Goal: Transaction & Acquisition: Purchase product/service

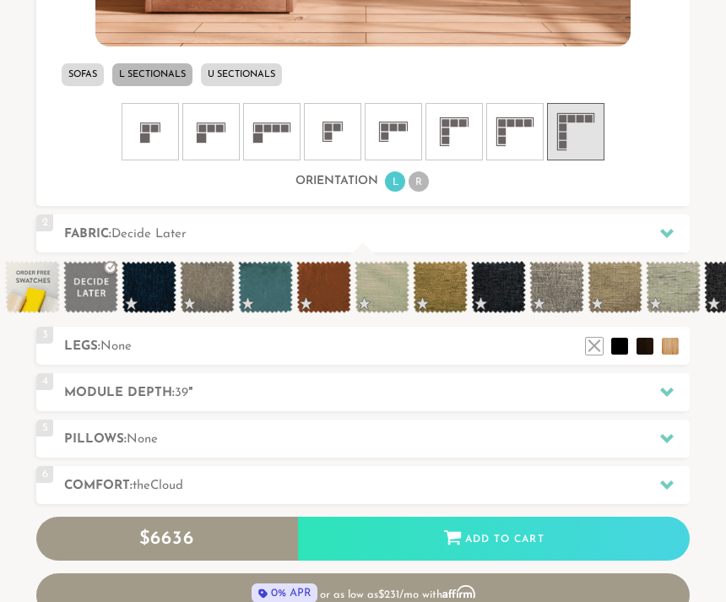
scroll to position [889, 0]
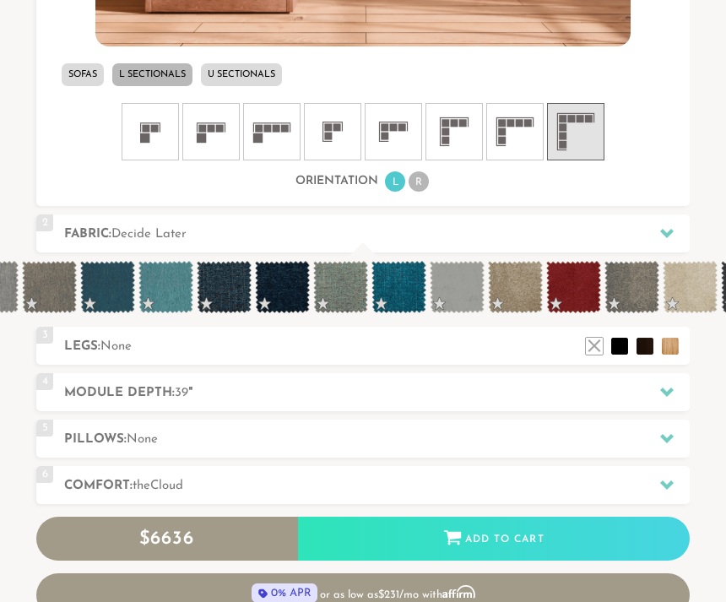
click at [478, 228] on h2 "Fabric: Decide Later" at bounding box center [377, 234] width 626 height 19
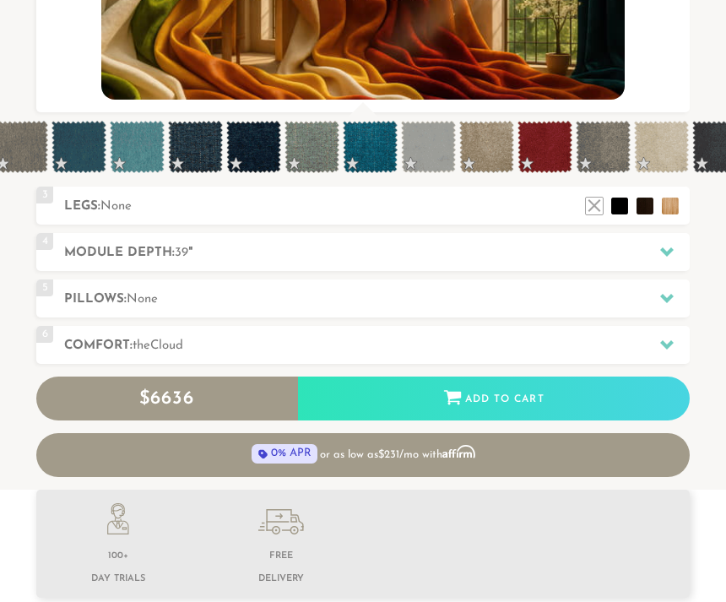
click at [152, 149] on span at bounding box center [137, 147] width 55 height 52
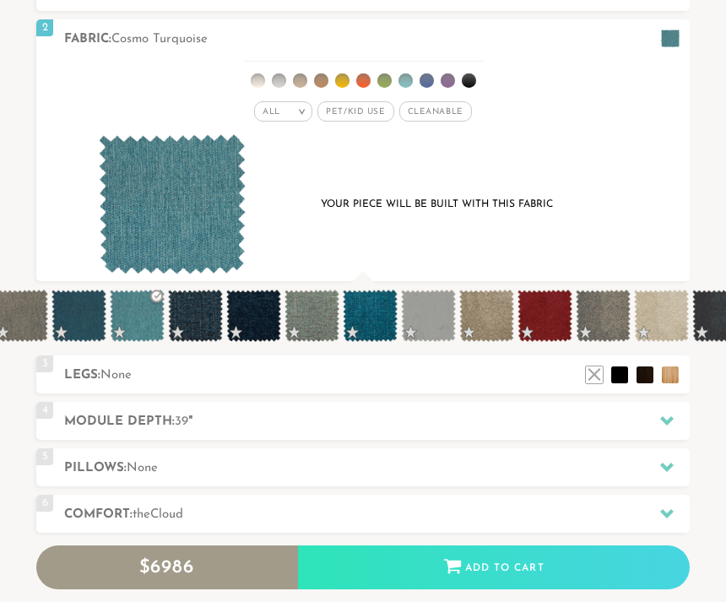
click at [382, 320] on span at bounding box center [370, 316] width 55 height 52
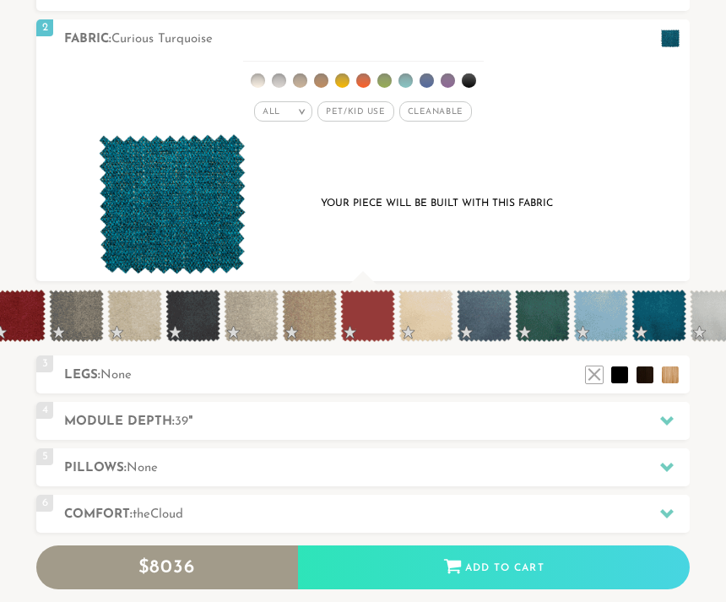
click at [655, 224] on div "Your piece will be built with this fabric" at bounding box center [363, 204] width 589 height 141
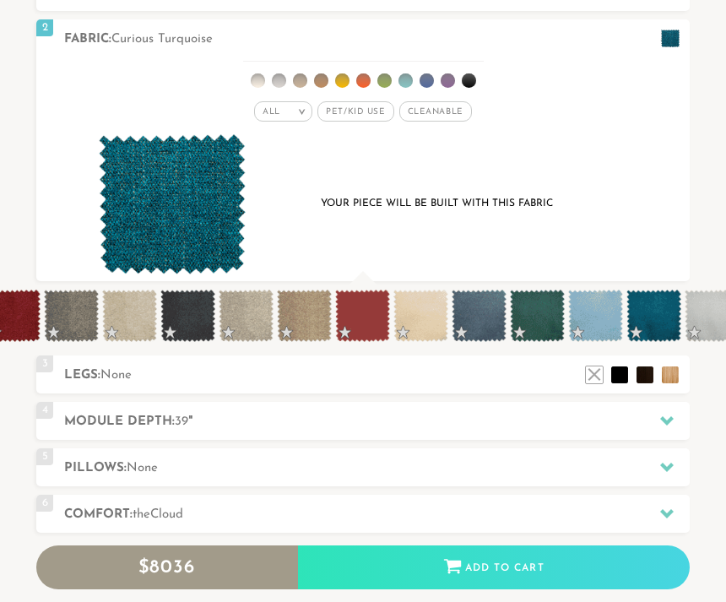
click at [486, 324] on span at bounding box center [479, 316] width 55 height 52
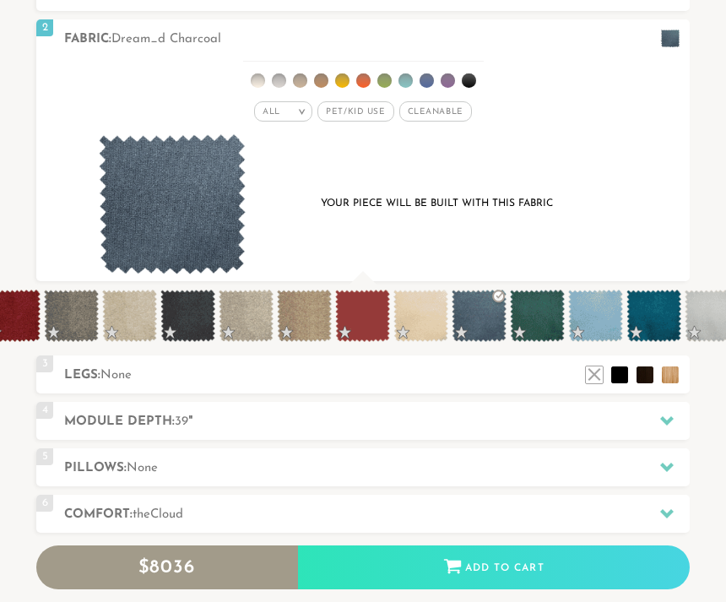
click at [654, 306] on span at bounding box center [654, 316] width 55 height 52
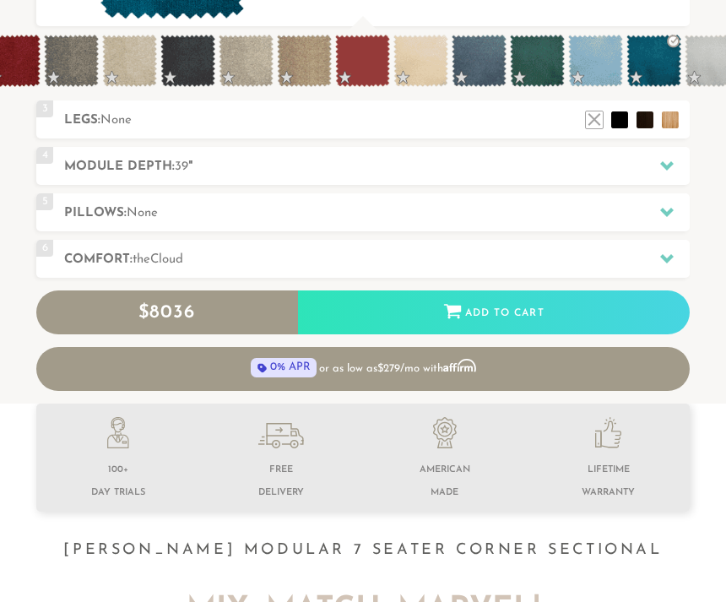
click at [670, 164] on icon at bounding box center [667, 165] width 14 height 9
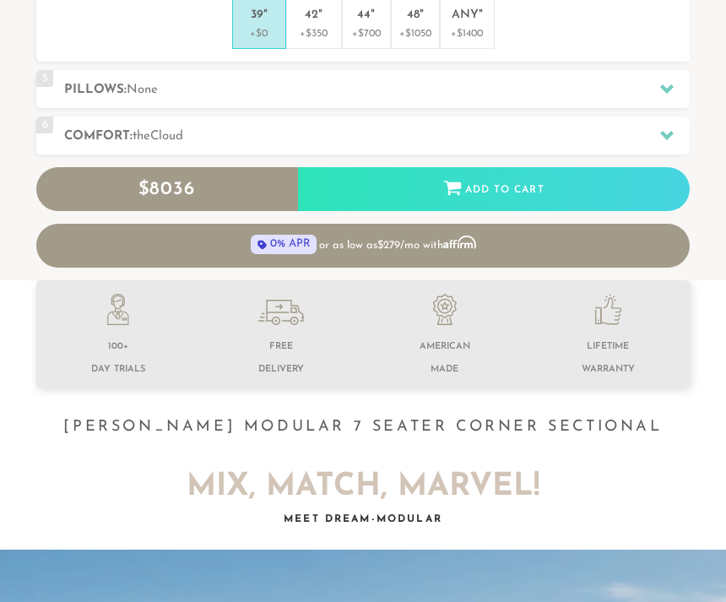
click at [316, 29] on p "+$350" at bounding box center [314, 33] width 41 height 15
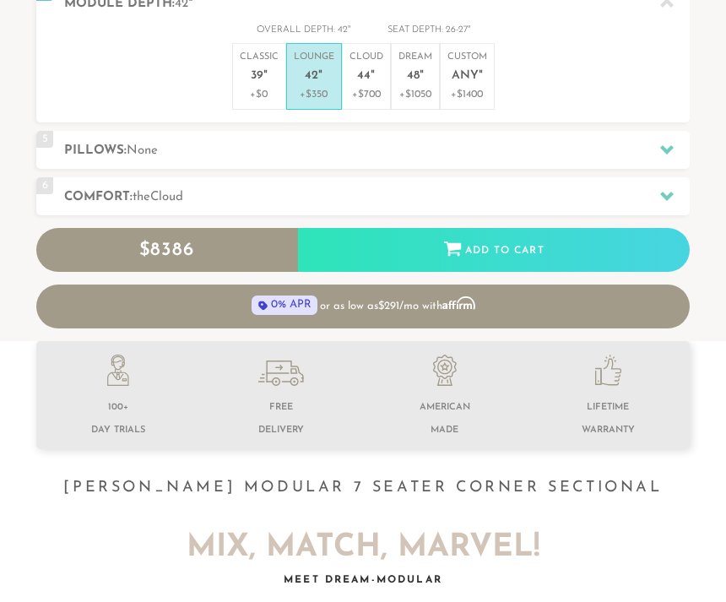
click at [670, 189] on icon at bounding box center [667, 196] width 14 height 14
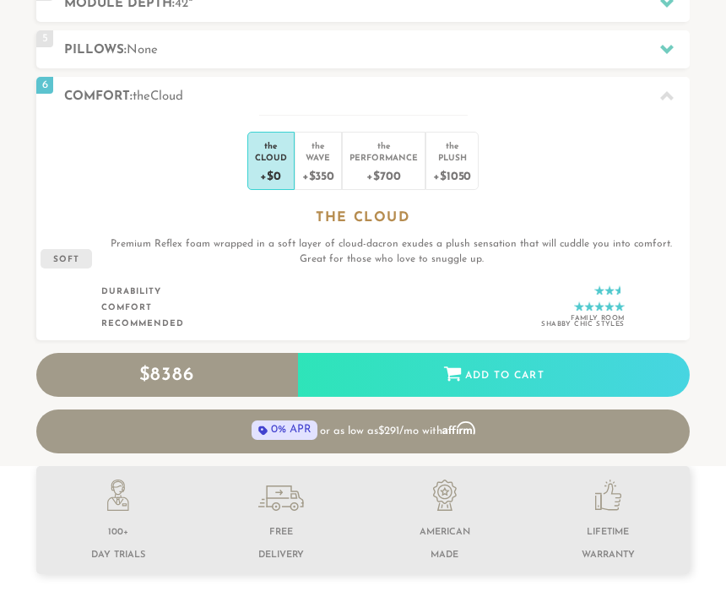
click at [333, 165] on div "+$350" at bounding box center [318, 175] width 32 height 24
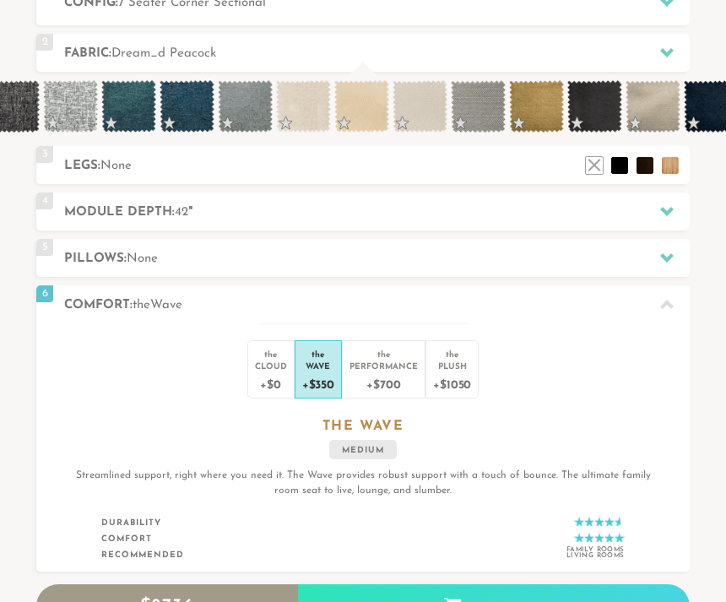
scroll to position [0, 8536]
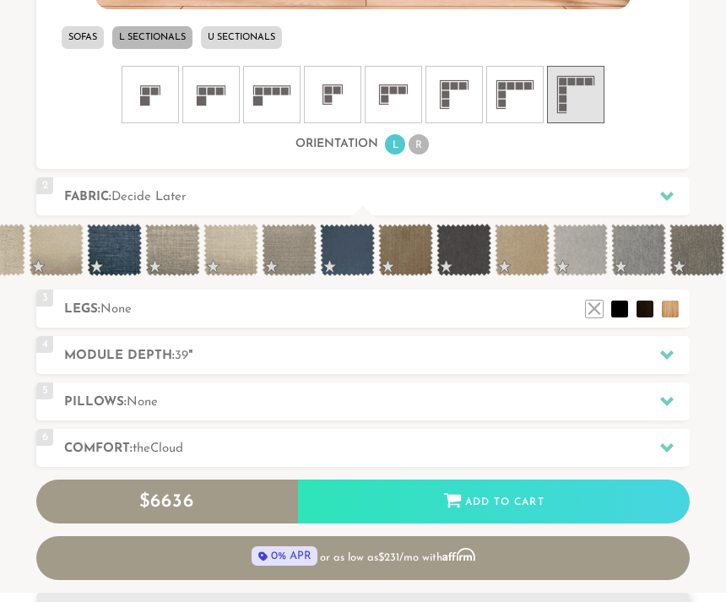
scroll to position [0, 1668]
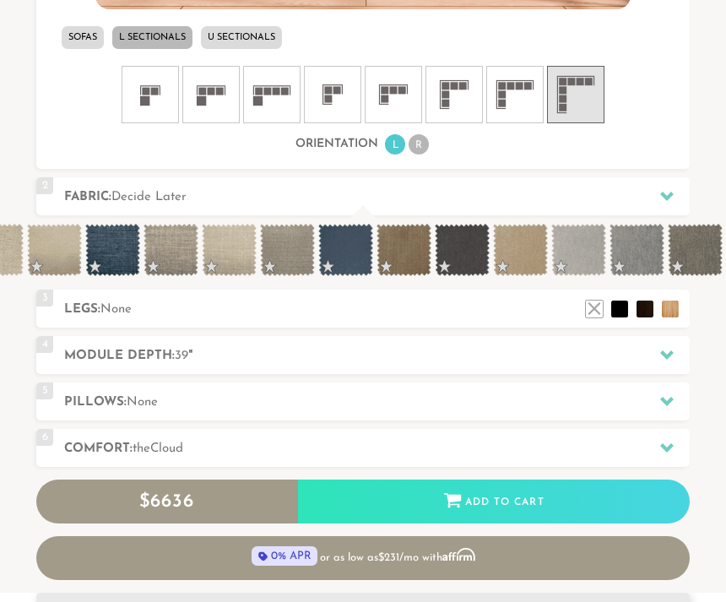
click at [359, 250] on span at bounding box center [345, 250] width 55 height 52
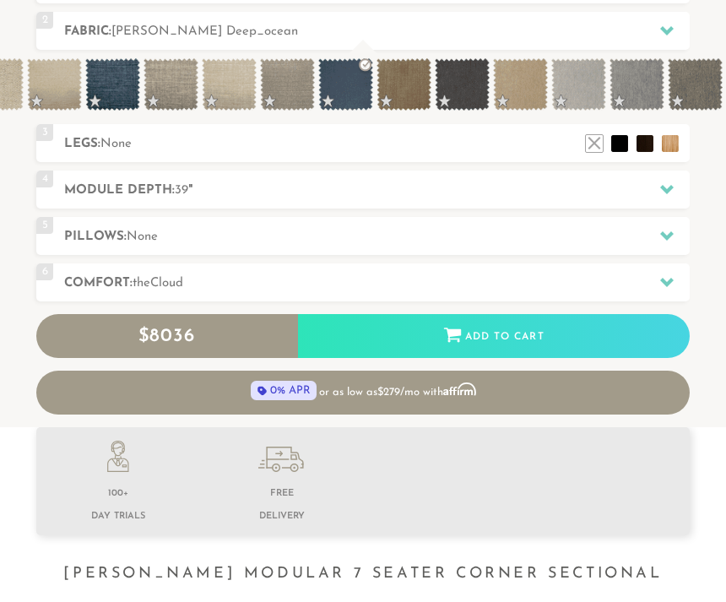
scroll to position [1099, 0]
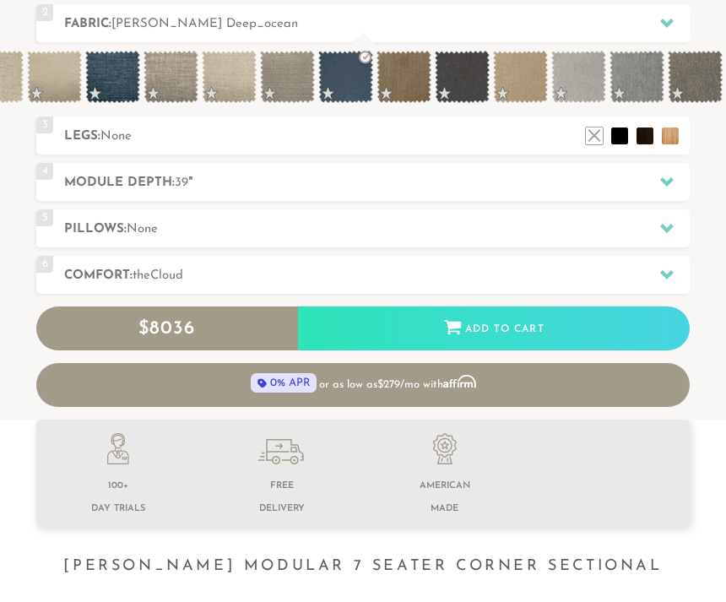
click at [666, 179] on icon at bounding box center [667, 181] width 14 height 9
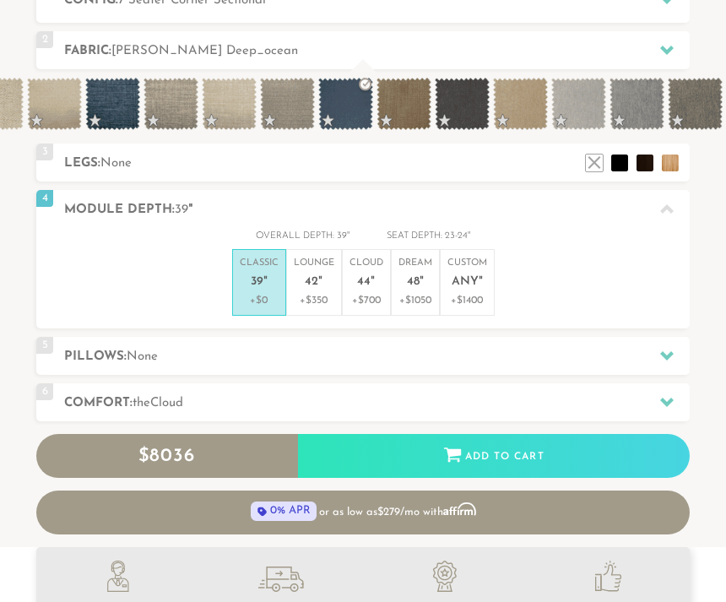
scroll to position [615, 0]
click at [326, 285] on p "Lounge 42 "" at bounding box center [314, 275] width 41 height 36
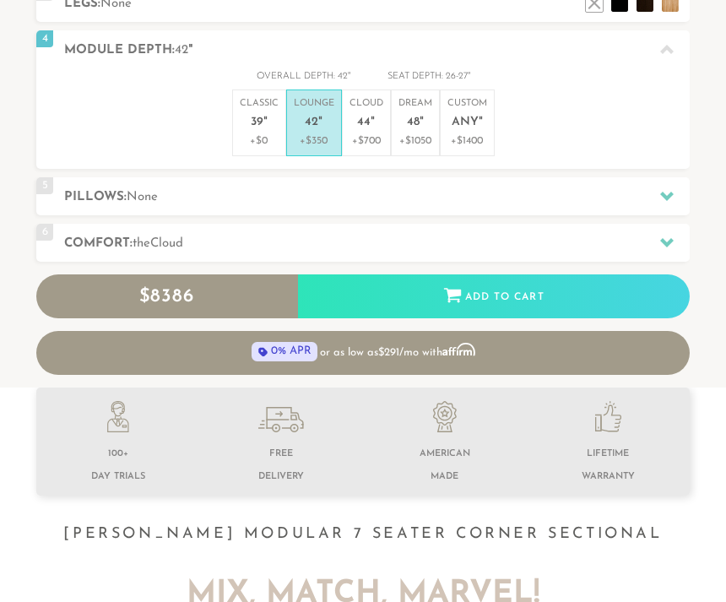
scroll to position [798, 0]
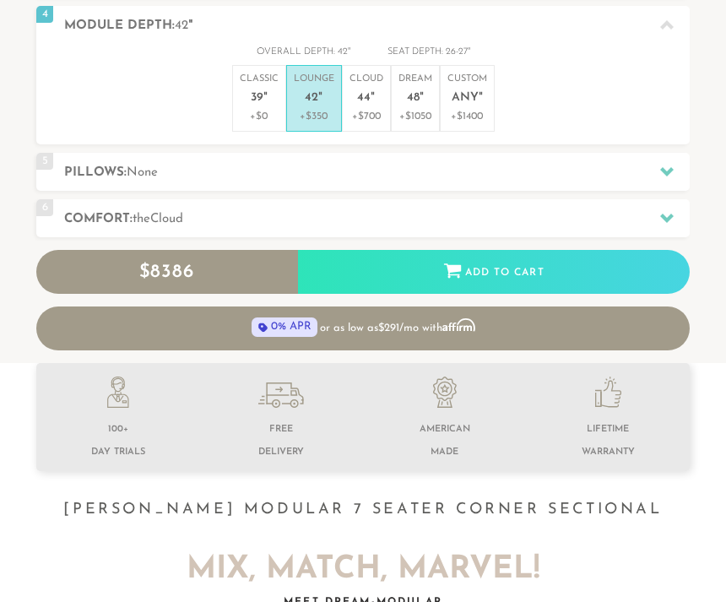
click at [671, 215] on icon at bounding box center [667, 219] width 14 height 9
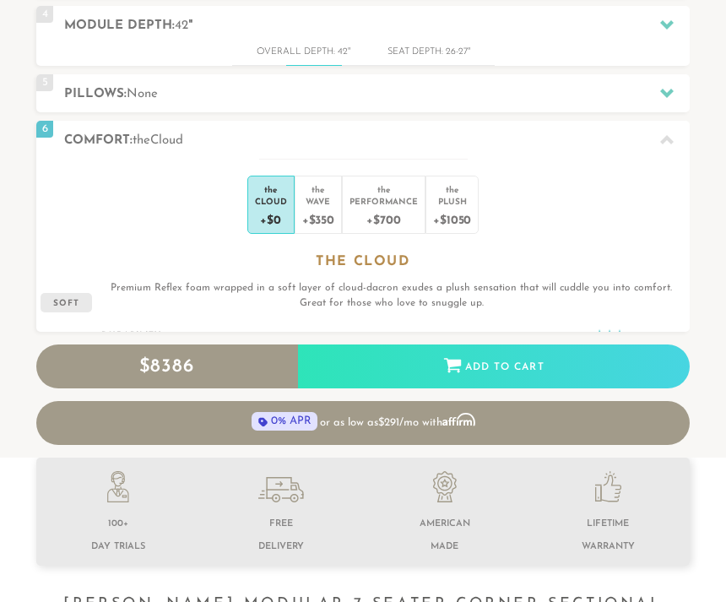
scroll to position [1, 1]
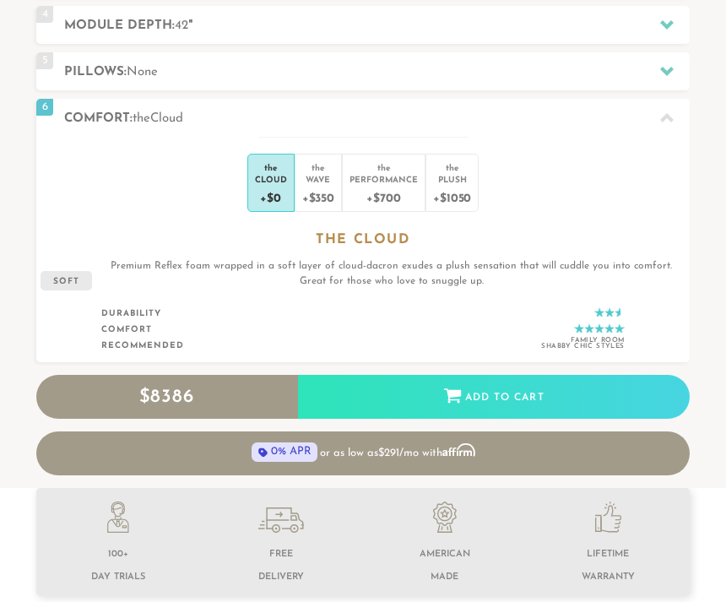
click at [329, 186] on div "+$350" at bounding box center [318, 197] width 32 height 24
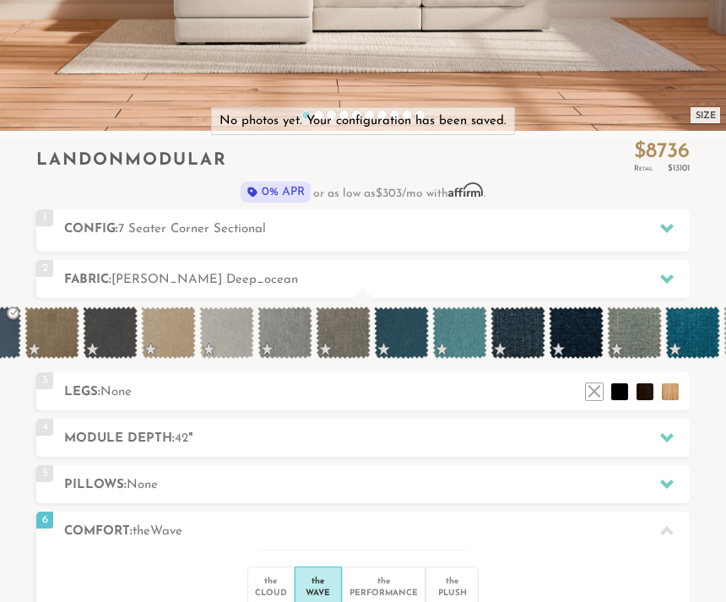
scroll to position [0, 2021]
click at [414, 334] on span at bounding box center [400, 333] width 55 height 52
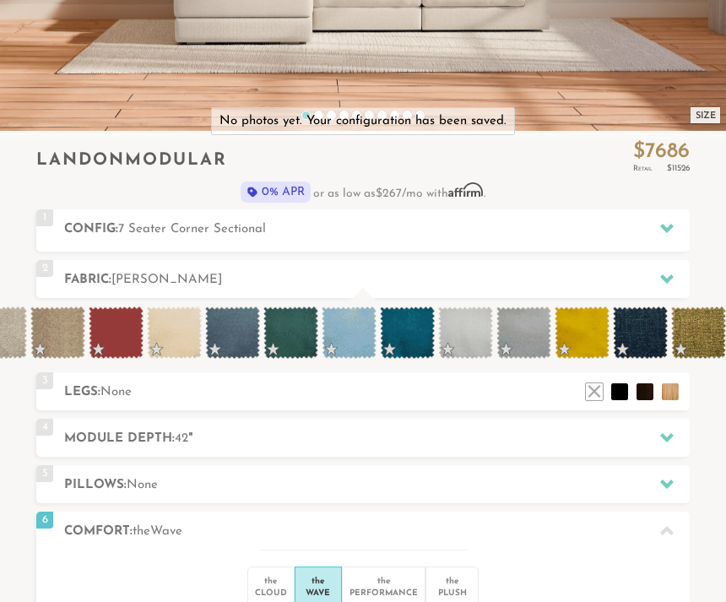
scroll to position [0, 3124]
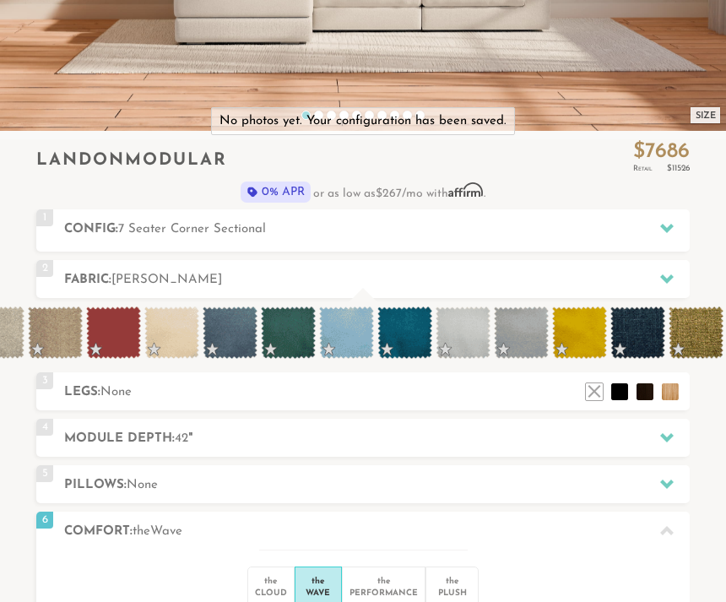
click at [416, 331] on span at bounding box center [405, 333] width 55 height 52
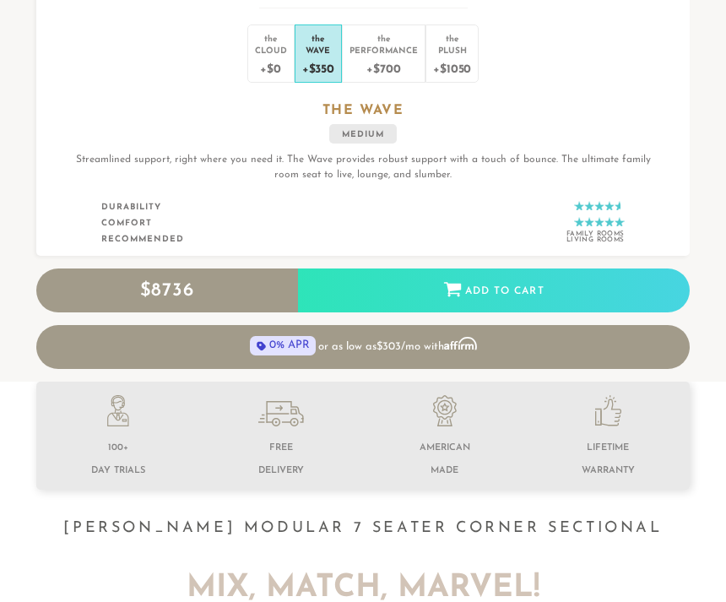
scroll to position [928, 0]
click at [513, 290] on div "Add to Cart" at bounding box center [494, 292] width 392 height 46
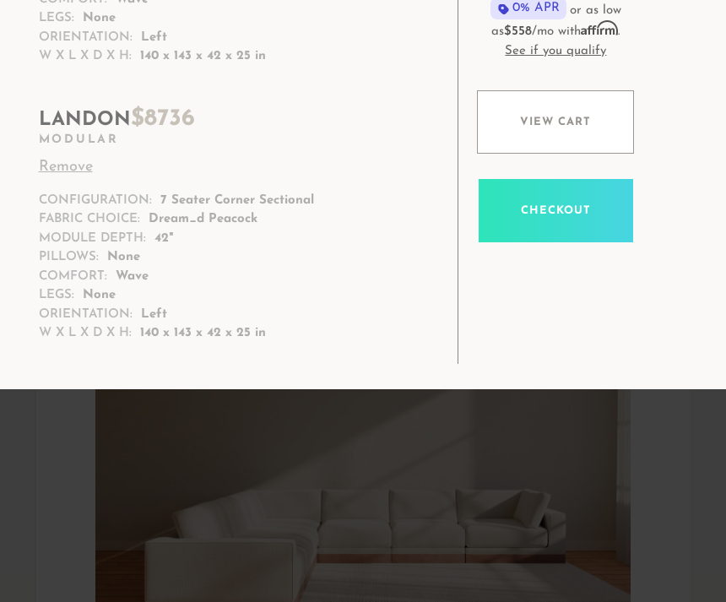
scroll to position [207, 0]
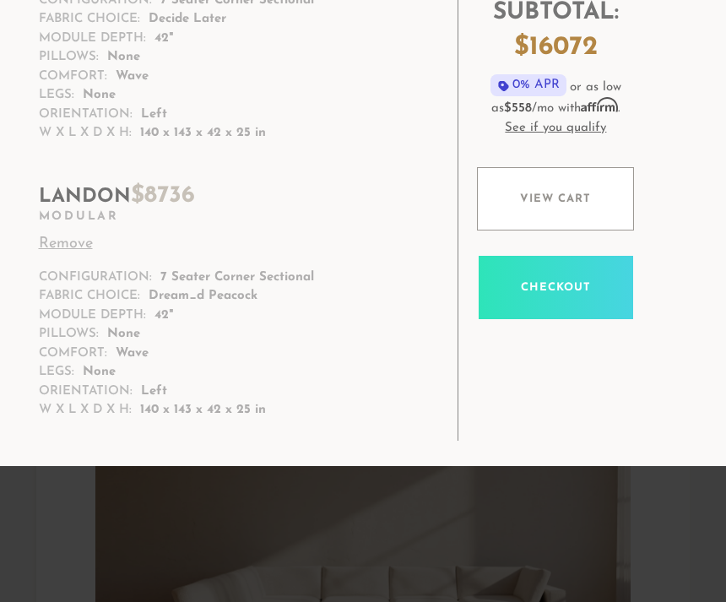
click at [557, 193] on link "View cart" at bounding box center [555, 198] width 157 height 63
